Goal: Task Accomplishment & Management: Complete application form

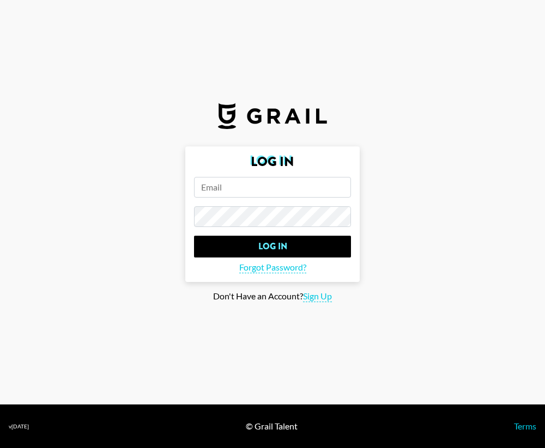
click at [221, 191] on input "email" at bounding box center [272, 187] width 157 height 21
type input "s"
type input "[EMAIL_ADDRESS][DOMAIN_NAME]"
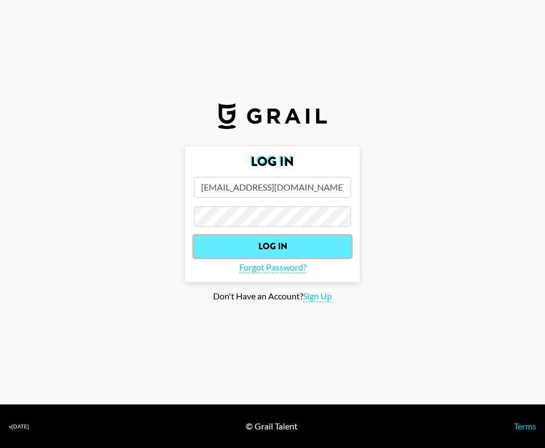
click at [283, 242] on input "Log In" at bounding box center [272, 247] width 157 height 22
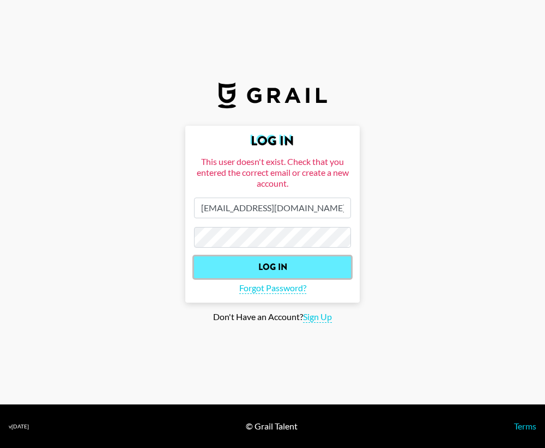
click at [251, 260] on input "Log In" at bounding box center [272, 268] width 157 height 22
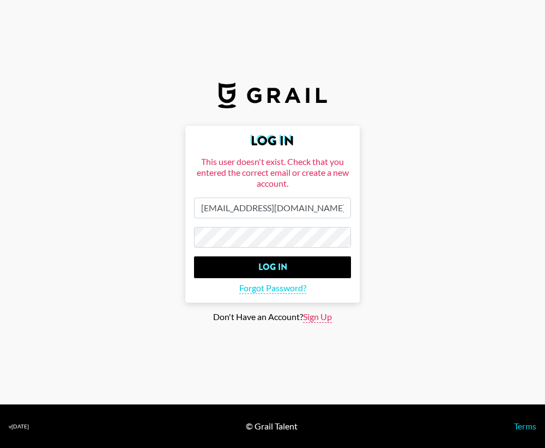
click at [319, 319] on span "Sign Up" at bounding box center [317, 317] width 29 height 11
type input "Sign Up"
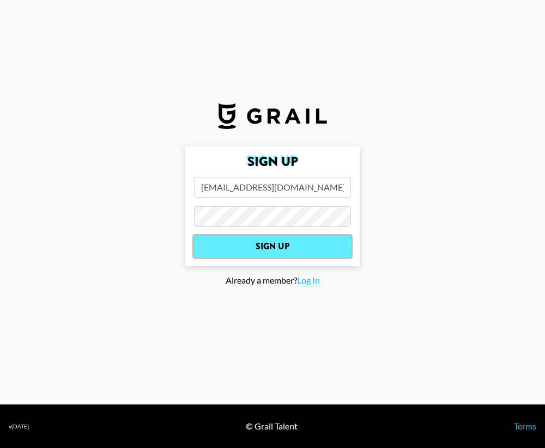
click at [284, 241] on input "Sign Up" at bounding box center [272, 247] width 157 height 22
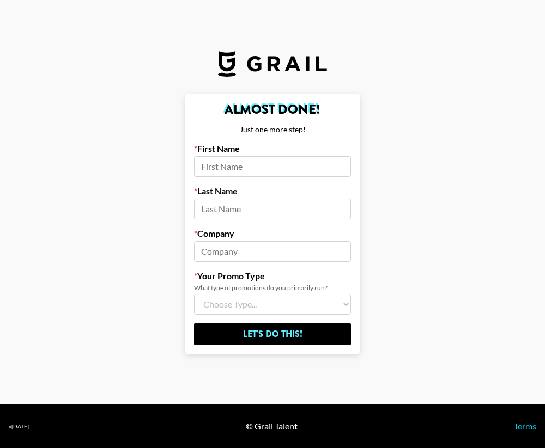
click at [257, 163] on input at bounding box center [272, 166] width 157 height 21
type input "[PERSON_NAME]"
click at [250, 215] on input at bounding box center [272, 209] width 157 height 21
type input "[PERSON_NAME]"
click at [255, 250] on input at bounding box center [272, 251] width 157 height 21
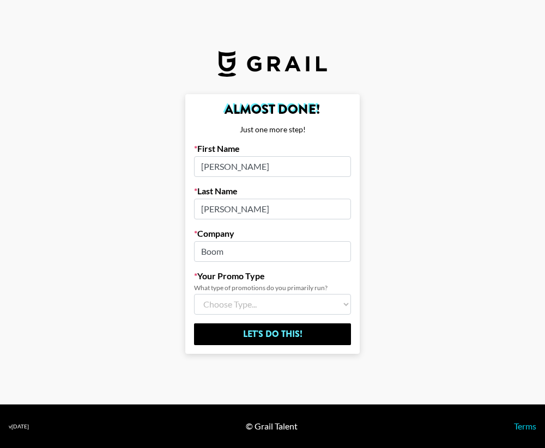
type input "Boom"
click at [241, 311] on select "Choose Type... Song Promos Brand Promos Both (I work at an Agency)" at bounding box center [272, 304] width 157 height 21
select select "Song"
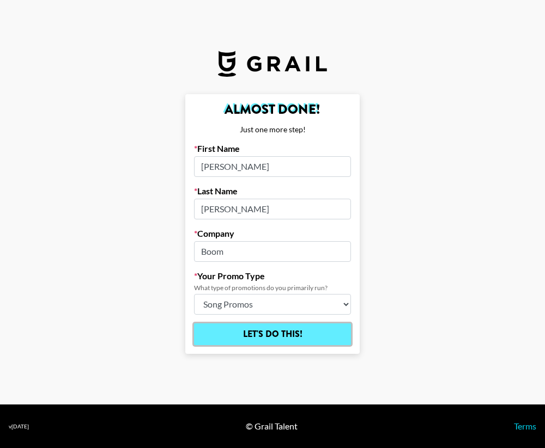
click at [247, 334] on input "Let's Do This!" at bounding box center [272, 335] width 157 height 22
